Goal: Task Accomplishment & Management: Use online tool/utility

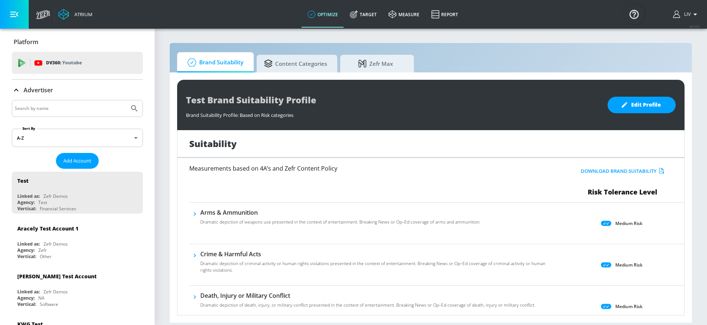
click at [106, 110] on input "Search by name" at bounding box center [71, 109] width 112 height 10
type input "mastercard"
click at [126, 101] on button "Submit Search" at bounding box center [134, 109] width 16 height 16
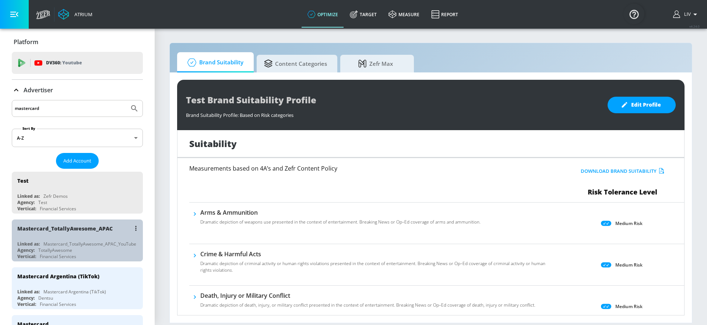
click at [113, 227] on div "Mastercard_TotallyAwesome_APAC" at bounding box center [79, 229] width 124 height 18
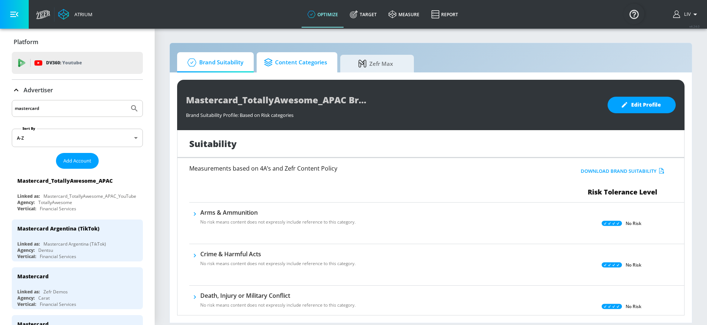
click at [291, 65] on span "Content Categories" at bounding box center [295, 63] width 63 height 18
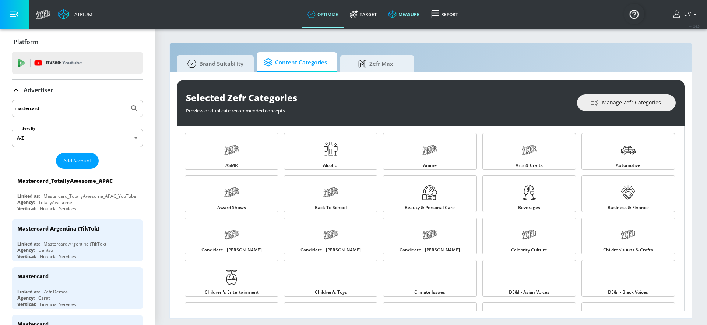
click at [383, 15] on link "measure" at bounding box center [404, 14] width 43 height 27
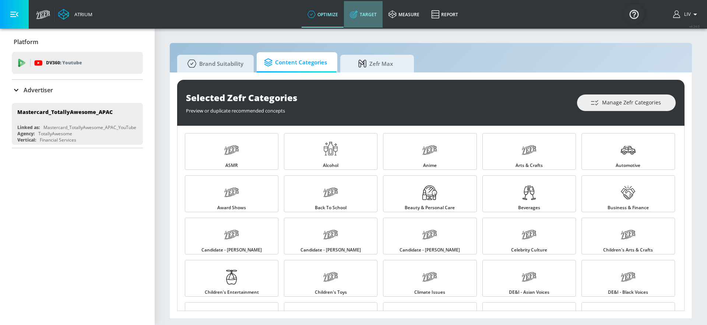
click at [366, 23] on link "Target" at bounding box center [363, 14] width 39 height 27
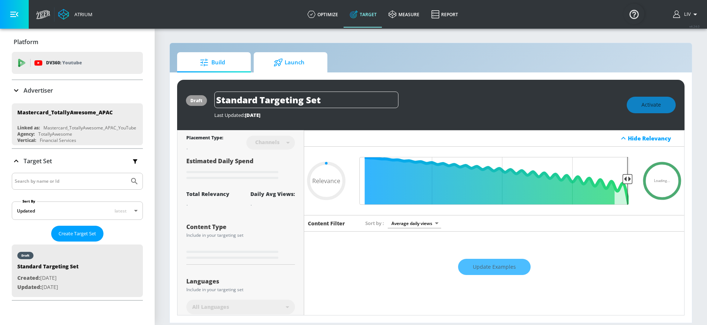
type input "0.05"
click at [307, 60] on span "Launch" at bounding box center [289, 63] width 56 height 18
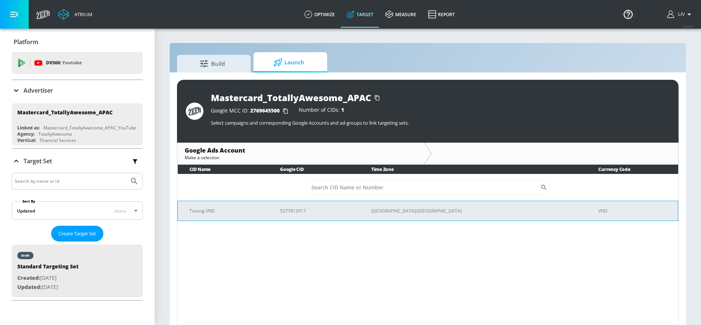
click at [357, 219] on td "5277812917" at bounding box center [313, 211] width 91 height 20
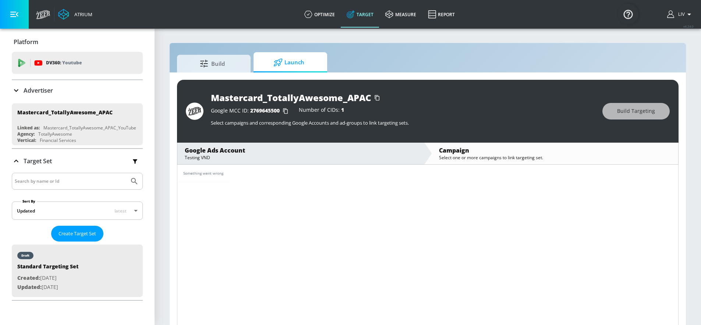
click at [281, 156] on div "Testing VND" at bounding box center [301, 158] width 232 height 6
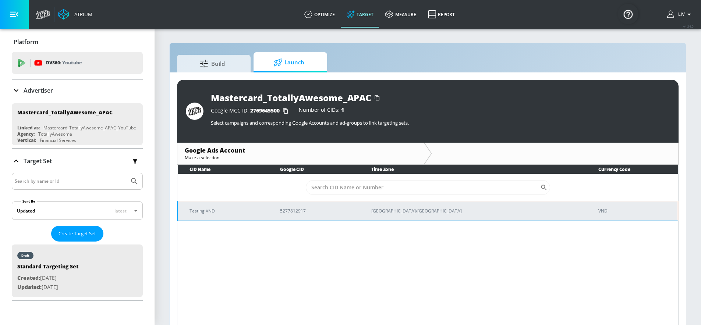
click at [354, 211] on p "5277812917" at bounding box center [317, 211] width 74 height 8
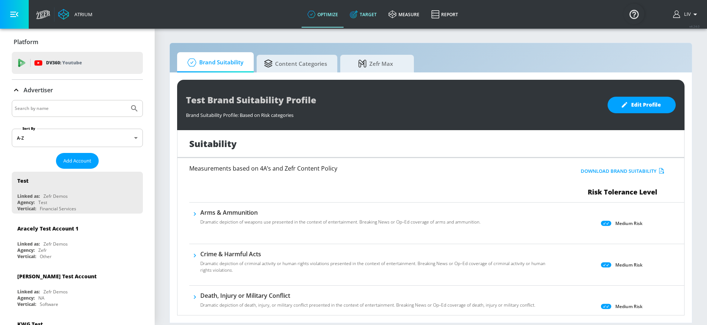
click at [351, 17] on icon at bounding box center [353, 14] width 7 height 7
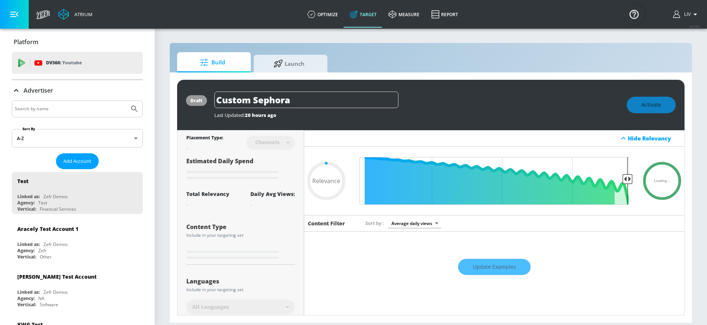
type input "0.05"
click at [67, 108] on input "Search by name" at bounding box center [71, 109] width 112 height 10
type input "mastercard"
click at [126, 101] on button "Submit Search" at bounding box center [134, 109] width 16 height 16
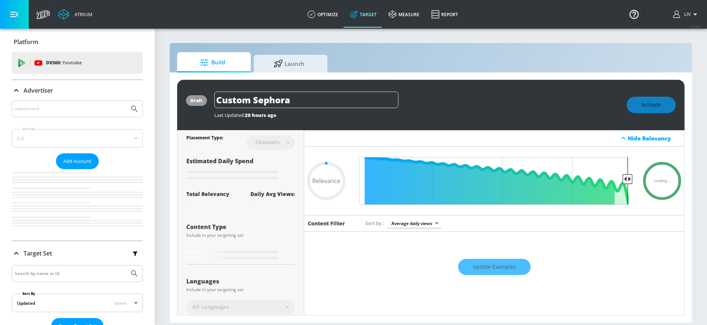
type input "0.6"
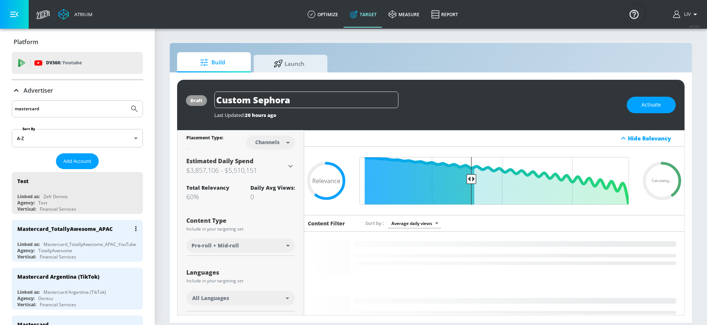
click at [99, 243] on div "Mastercard_TotallyAwesome_APAC_YouTube" at bounding box center [89, 245] width 93 height 6
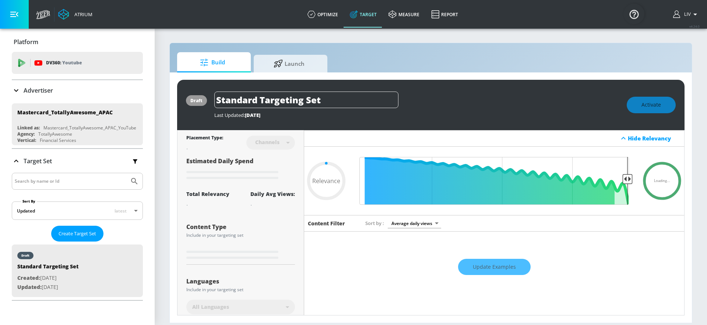
type input "0.6"
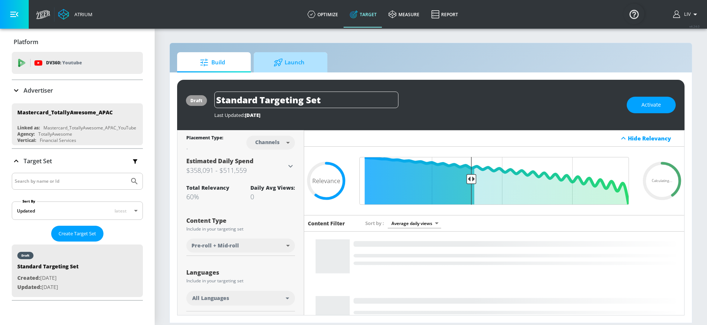
click at [310, 67] on span "Launch" at bounding box center [289, 63] width 56 height 18
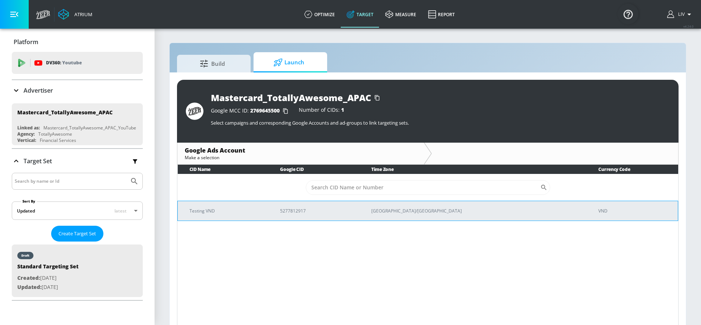
click at [332, 213] on p "5277812917" at bounding box center [317, 211] width 74 height 8
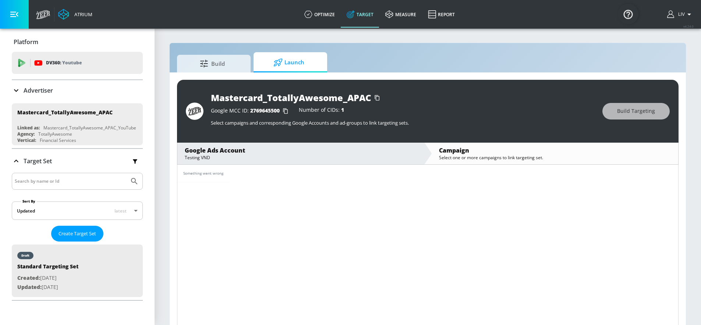
click at [331, 176] on div "Something went wrong" at bounding box center [427, 174] width 501 height 18
click at [333, 157] on div "Testing VND" at bounding box center [301, 158] width 232 height 6
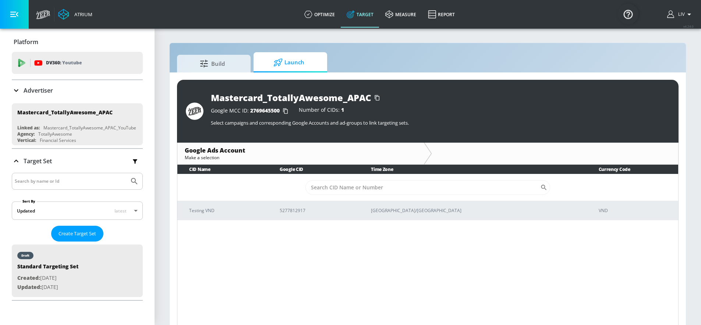
click at [352, 224] on div "CID Name Google CID Time Zone Currency Code ​ Testing VND 5277812917 Asia/Singa…" at bounding box center [428, 246] width 502 height 163
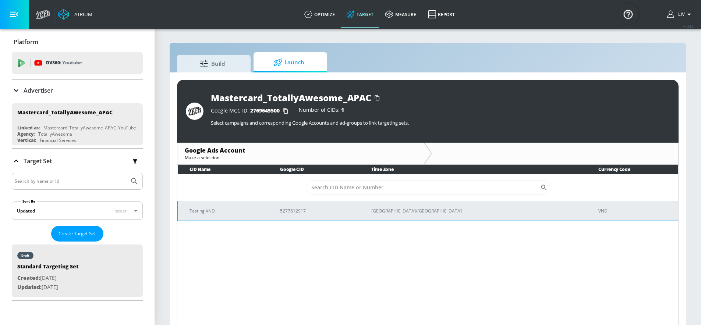
click at [355, 216] on td "5277812917" at bounding box center [313, 211] width 91 height 20
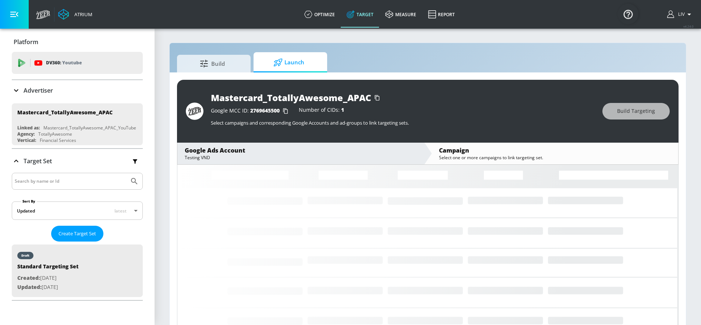
click at [694, 11] on icon "button" at bounding box center [689, 14] width 9 height 9
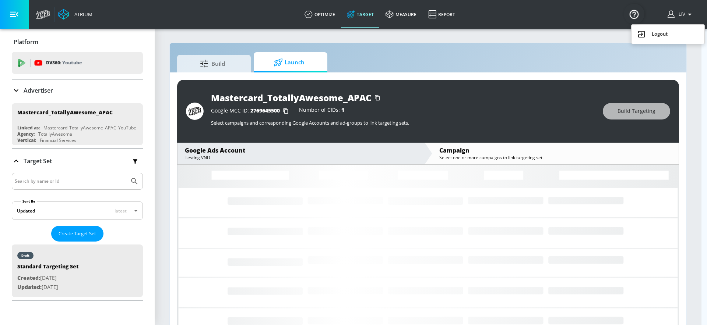
click at [679, 41] on ul "Logout" at bounding box center [667, 34] width 73 height 19
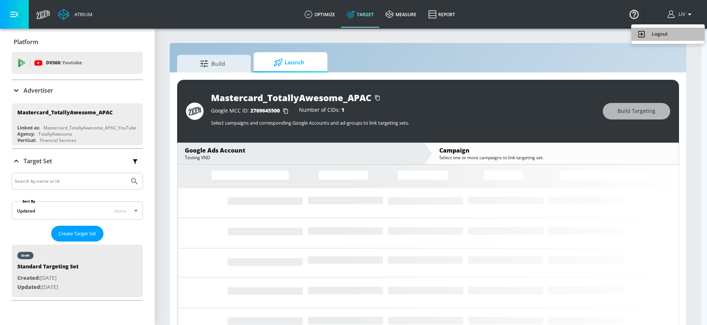
click at [638, 34] on icon at bounding box center [641, 34] width 7 height 7
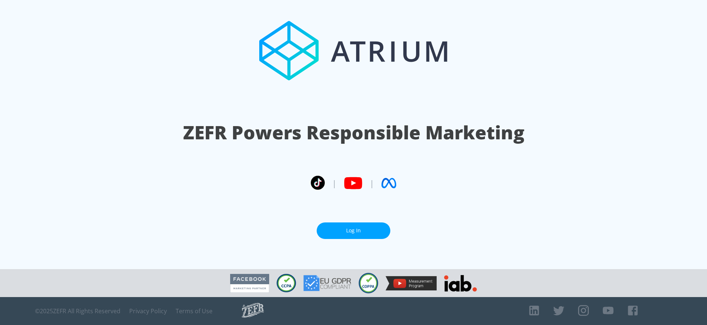
click at [352, 225] on link "Log In" at bounding box center [354, 231] width 74 height 17
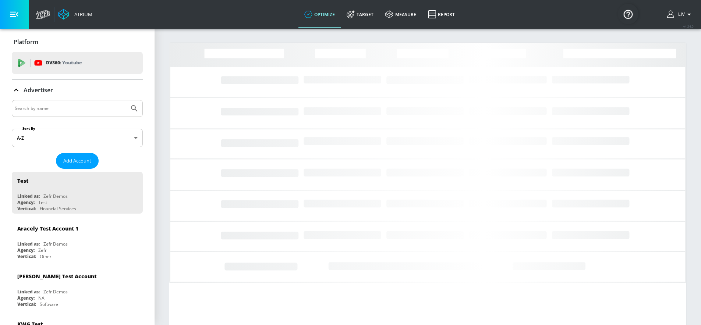
click at [119, 106] on input "Search by name" at bounding box center [71, 109] width 112 height 10
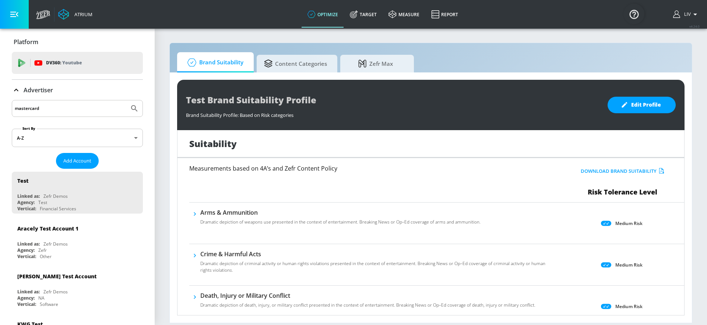
type input "mastercard"
click at [126, 101] on button "Submit Search" at bounding box center [134, 109] width 16 height 16
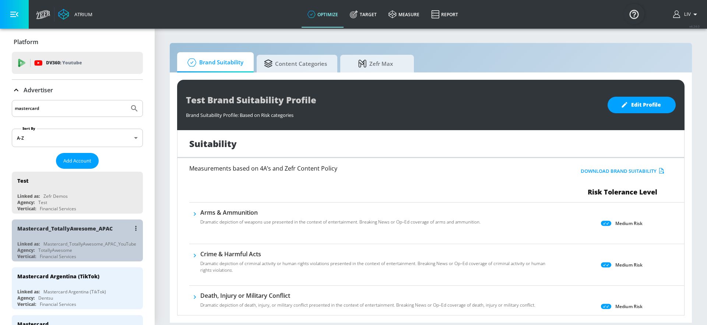
click at [89, 223] on div "Mastercard_TotallyAwesome_APAC" at bounding box center [79, 229] width 124 height 18
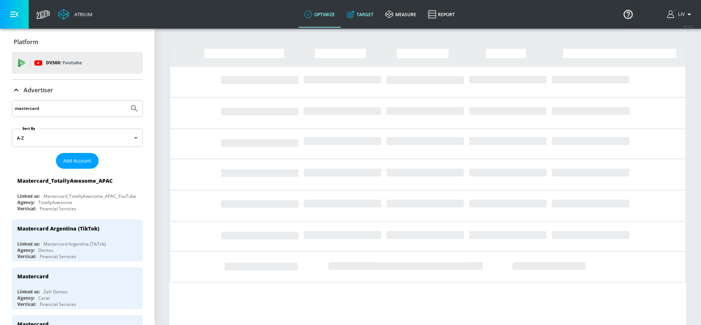
click at [361, 22] on link "Target" at bounding box center [360, 14] width 39 height 27
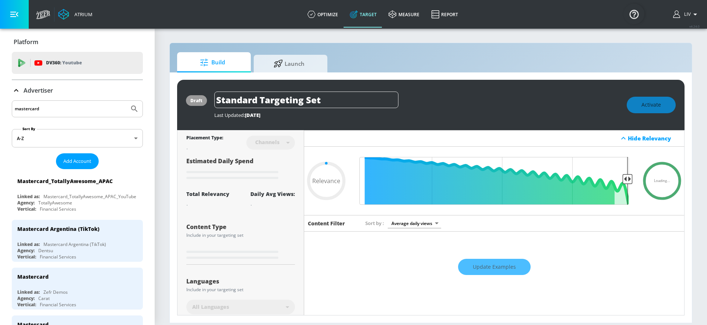
type input "0.05"
click at [296, 72] on div "Build Launch draft Standard Targeting Set Last Updated: 16 days ago Activate Pl…" at bounding box center [430, 183] width 523 height 281
click at [297, 68] on span "Launch" at bounding box center [289, 63] width 56 height 18
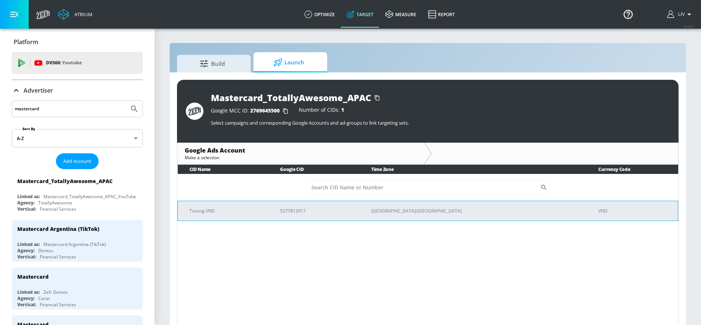
click at [269, 201] on td "Testing VND" at bounding box center [223, 211] width 91 height 20
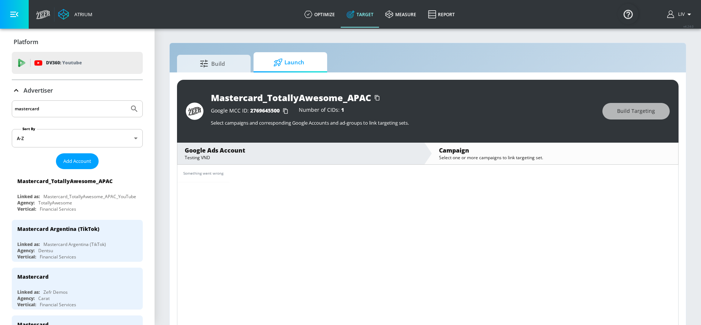
click at [282, 179] on div "Something went wrong" at bounding box center [427, 174] width 501 height 18
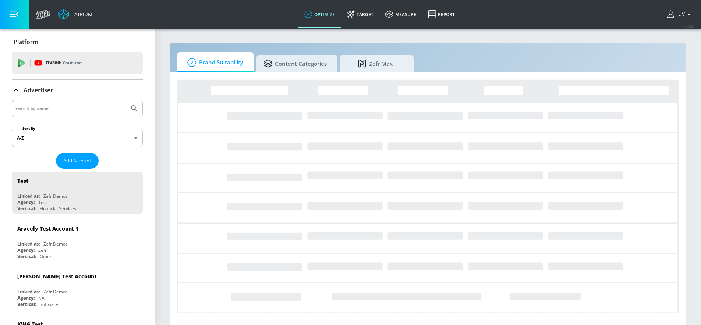
click at [91, 111] on input "Search by name" at bounding box center [71, 109] width 112 height 10
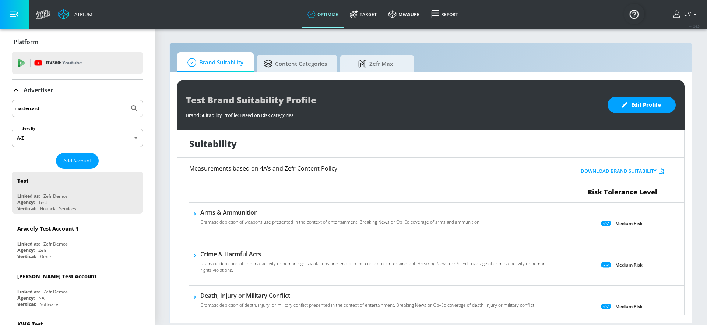
type input "mastercard"
click at [126, 101] on button "Submit Search" at bounding box center [134, 109] width 16 height 16
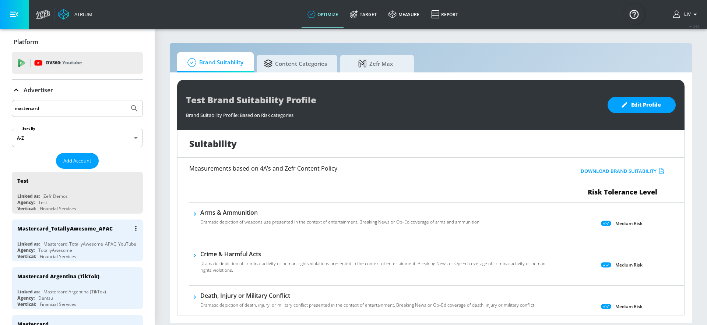
click at [53, 223] on div "Mastercard_TotallyAwesome_APAC" at bounding box center [79, 229] width 124 height 18
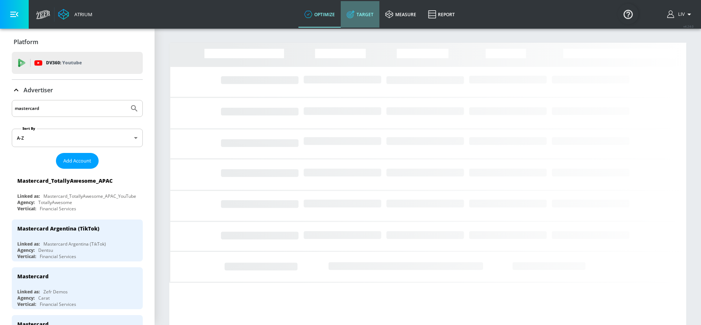
click at [359, 10] on link "Target" at bounding box center [360, 14] width 39 height 27
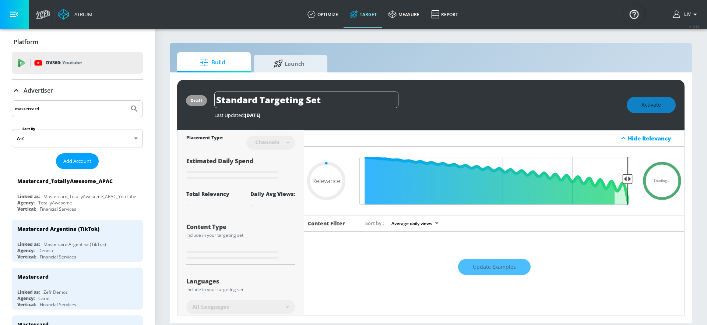
type input "0.05"
click at [295, 71] on link "Launch" at bounding box center [291, 62] width 74 height 20
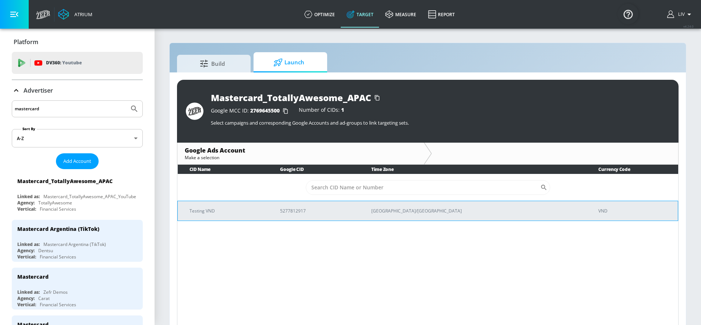
click at [302, 205] on td "5277812917" at bounding box center [313, 211] width 91 height 20
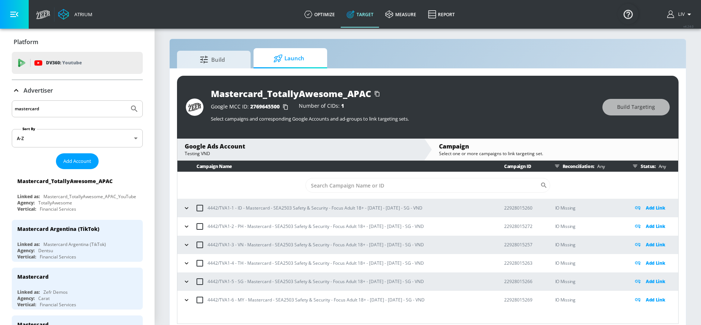
scroll to position [11, 0]
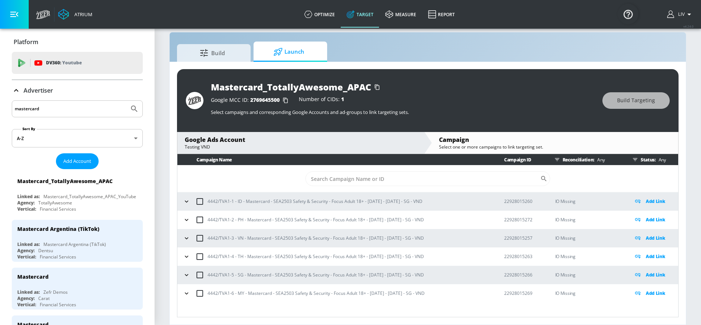
click at [500, 34] on div "Build Launch Mastercard_TotallyAwesome_APAC Google MCC ID: 2769645500 Number of…" at bounding box center [427, 178] width 517 height 293
click at [187, 219] on icon "button" at bounding box center [186, 219] width 7 height 7
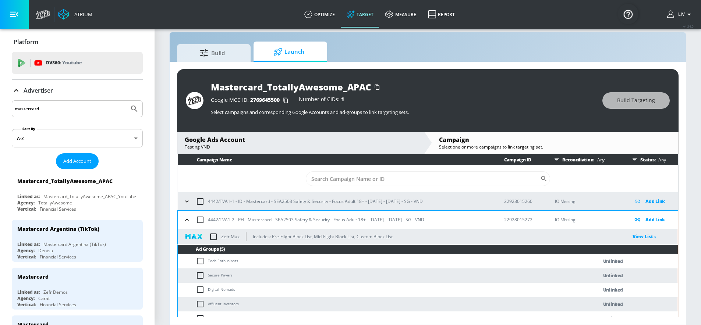
click at [215, 239] on input "checkbox" at bounding box center [213, 236] width 15 height 15
checkbox input "true"
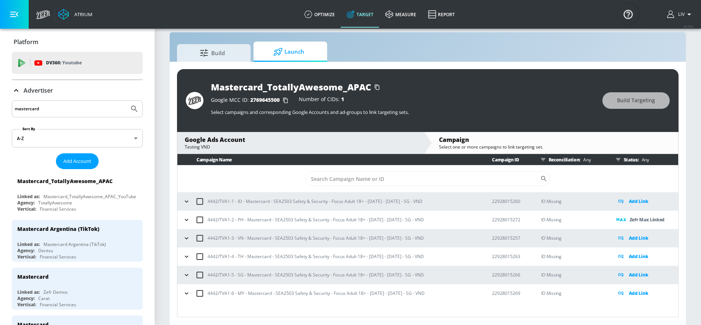
click at [522, 72] on div "Mastercard_TotallyAwesome_APAC Google MCC ID: 2769645500 Number of CIDs: 1 Sele…" at bounding box center [428, 100] width 502 height 63
click at [190, 241] on icon "button" at bounding box center [186, 238] width 7 height 7
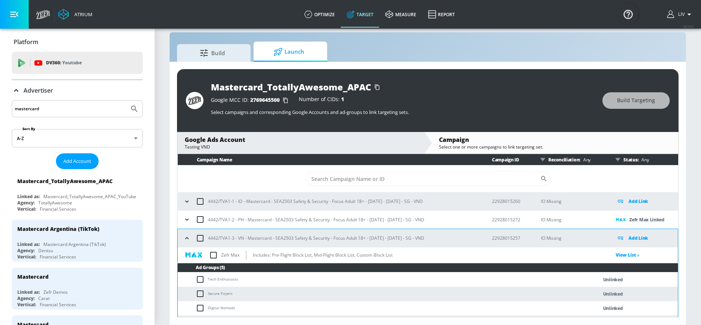
click at [214, 255] on input "checkbox" at bounding box center [213, 255] width 15 height 15
checkbox input "true"
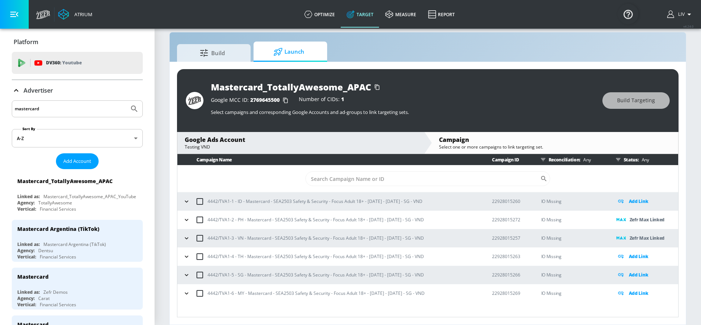
click at [469, 85] on div "Mastercard_TotallyAwesome_APAC" at bounding box center [403, 87] width 384 height 12
click at [183, 260] on icon "button" at bounding box center [186, 256] width 7 height 7
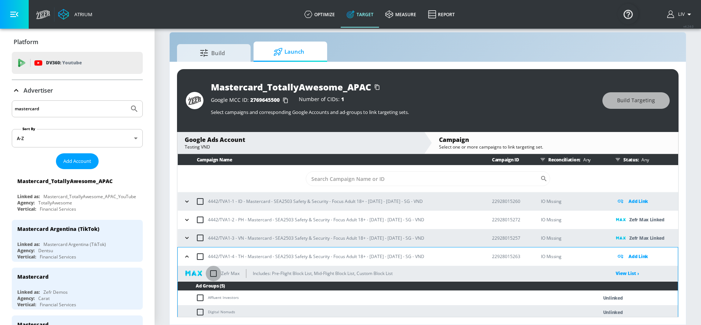
click at [219, 275] on input "checkbox" at bounding box center [213, 273] width 15 height 15
checkbox input "true"
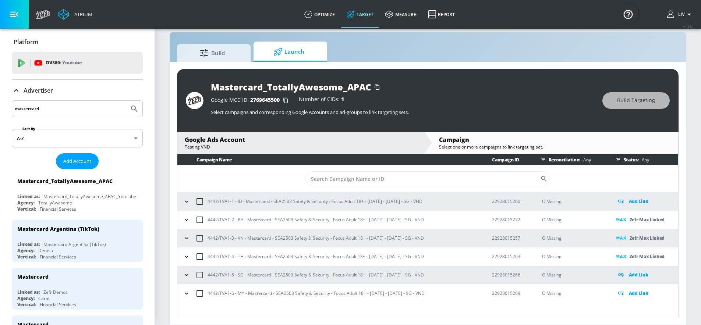
click at [507, 49] on div "Build Launch" at bounding box center [428, 52] width 502 height 20
click at [188, 275] on icon "button" at bounding box center [186, 275] width 7 height 7
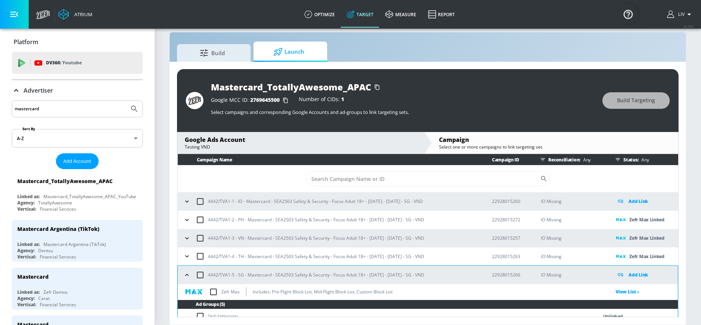
click at [228, 296] on div "Zefr Max Includes: Pre-Flight Block List, Mid-Flight Block List, Custom Block L…" at bounding box center [391, 292] width 427 height 15
click at [228, 295] on p "Zefr Max" at bounding box center [230, 292] width 18 height 8
click at [217, 292] on input "checkbox" at bounding box center [213, 292] width 15 height 15
checkbox input "true"
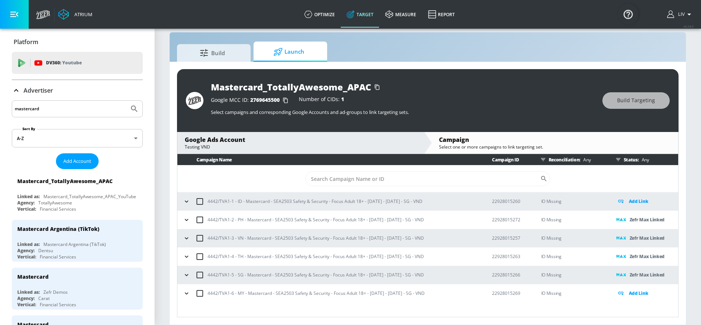
click at [503, 50] on div "Build Launch" at bounding box center [428, 52] width 502 height 20
click at [191, 292] on button "button" at bounding box center [186, 293] width 11 height 11
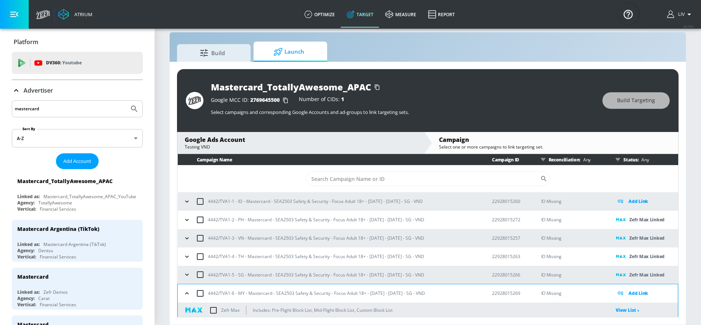
click at [209, 309] on input "checkbox" at bounding box center [213, 310] width 15 height 15
checkbox input "true"
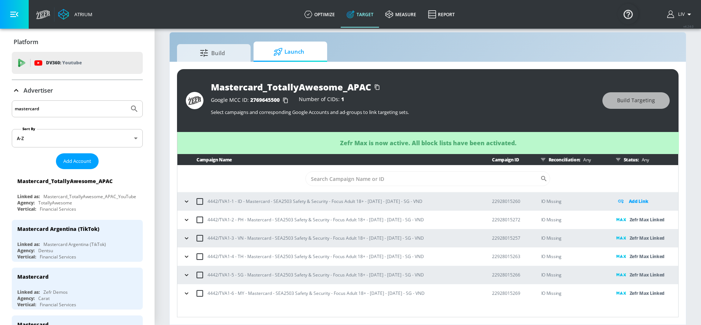
click at [514, 206] on td "22928015260" at bounding box center [504, 202] width 49 height 18
click at [515, 202] on p "22928015260" at bounding box center [511, 202] width 38 height 8
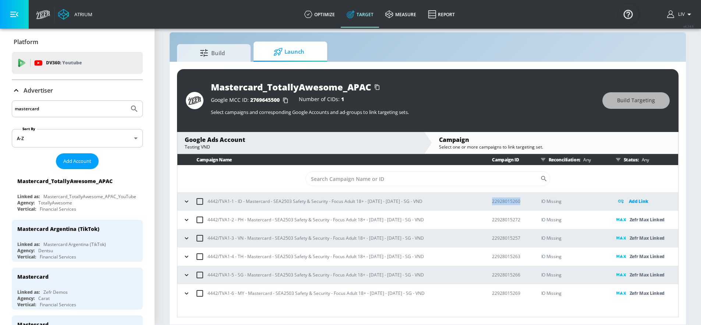
click at [515, 202] on p "22928015260" at bounding box center [511, 202] width 38 height 8
copy p "22928015260"
click at [509, 204] on p "22928015260" at bounding box center [511, 202] width 38 height 8
click at [509, 203] on p "22928015260" at bounding box center [511, 202] width 38 height 8
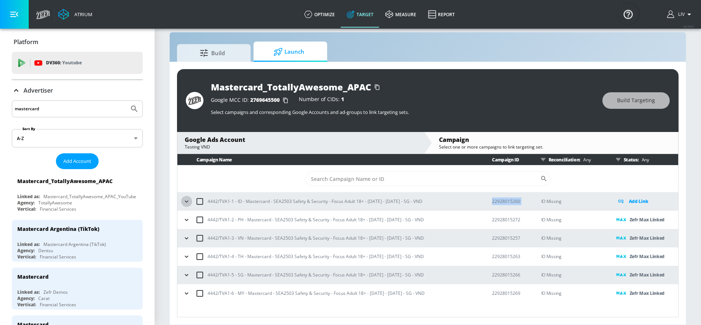
click at [191, 200] on button "button" at bounding box center [186, 201] width 11 height 11
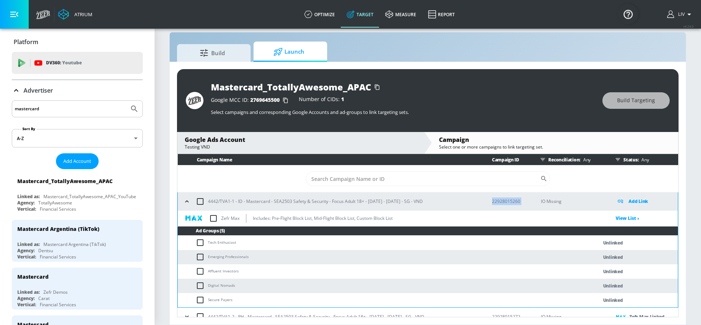
click at [217, 218] on input "checkbox" at bounding box center [213, 218] width 15 height 15
checkbox input "true"
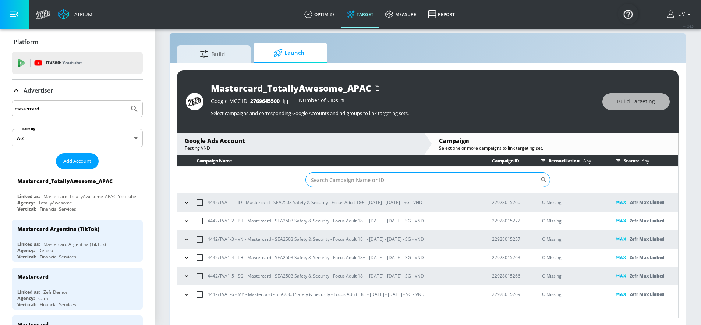
scroll to position [9, 0]
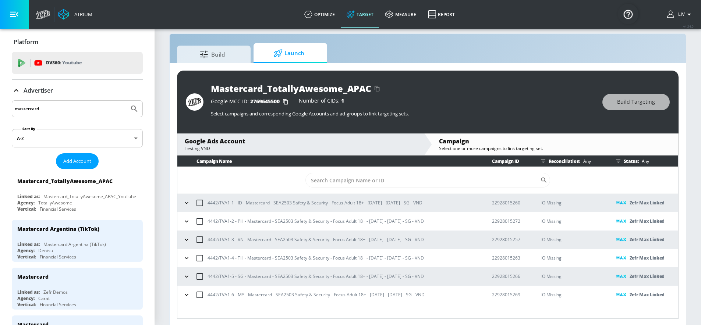
click at [500, 202] on p "22928015260" at bounding box center [511, 203] width 38 height 8
click at [501, 202] on p "22928015260" at bounding box center [511, 203] width 38 height 8
copy p "22928015260"
click at [341, 202] on p "4442/TVA1-1 - ID - Mastercard - SEA2503 Safety & Security - Focus Adult 18+ - […" at bounding box center [315, 203] width 215 height 8
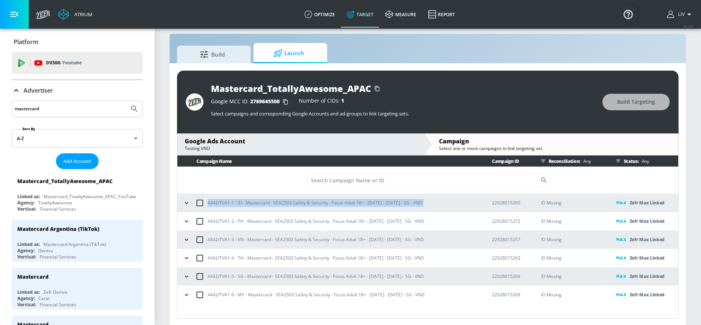
click at [341, 202] on p "4442/TVA1-1 - ID - Mastercard - SEA2503 Safety & Security - Focus Adult 18+ - […" at bounding box center [315, 203] width 215 height 8
copy p "4442/TVA1-1 - ID - Mastercard - SEA2503 Safety & Security - Focus Adult 18+ - […"
click at [501, 202] on p "22928015260" at bounding box center [511, 203] width 38 height 8
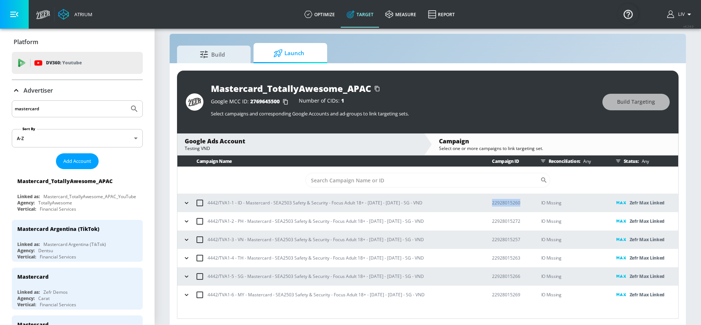
click at [501, 202] on p "22928015260" at bounding box center [511, 203] width 38 height 8
copy p "22928015260"
drag, startPoint x: 206, startPoint y: 203, endPoint x: 253, endPoint y: 198, distance: 47.3
click at [231, 202] on div "4442/TVA1-1 - ID - Mastercard - SEA2503 Safety & Security - Focus Adult 18+ - […" at bounding box center [330, 202] width 299 height 15
drag, startPoint x: 243, startPoint y: 202, endPoint x: 208, endPoint y: 204, distance: 34.3
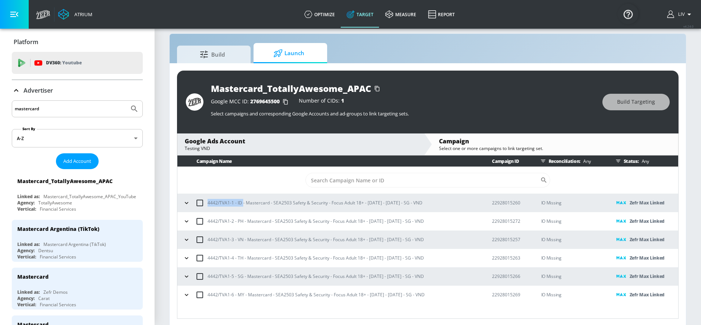
click at [208, 204] on p "4442/TVA1-1 - ID - Mastercard - SEA2503 Safety & Security - Focus Adult 18+ - […" at bounding box center [315, 203] width 215 height 8
copy p "4442/TVA1-1 - ID"
click at [455, 52] on div "Build Launch" at bounding box center [428, 53] width 502 height 20
click at [186, 202] on icon "button" at bounding box center [186, 203] width 7 height 7
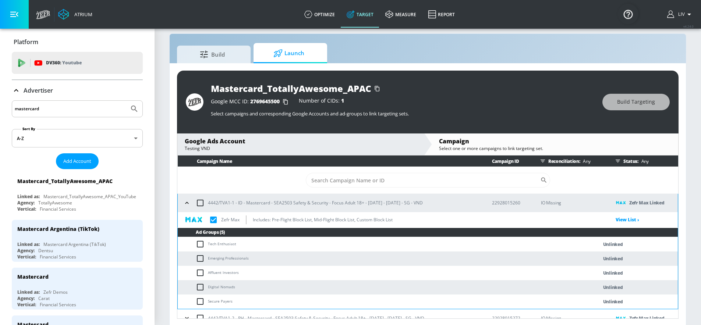
click at [211, 220] on input "checkbox" at bounding box center [213, 219] width 15 height 15
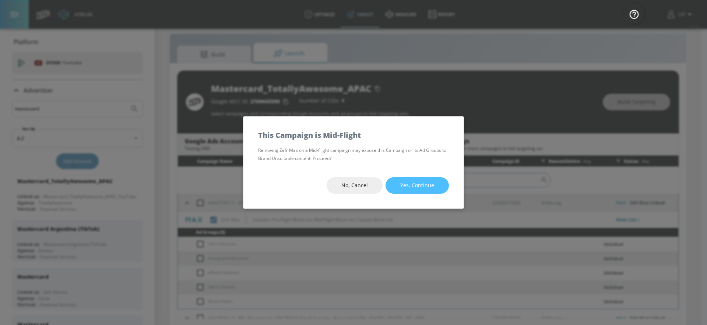
click at [433, 183] on span "Yes, Continue" at bounding box center [417, 185] width 34 height 9
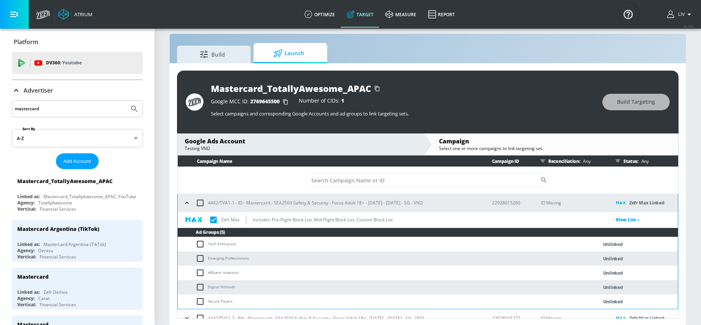
checkbox input "true"
click at [188, 202] on icon "button" at bounding box center [186, 203] width 7 height 7
